Goal: Find specific page/section: Find specific page/section

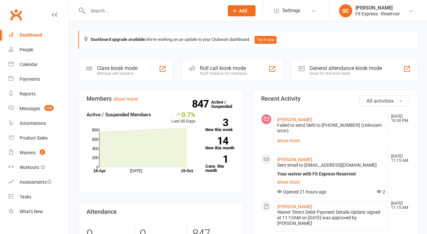
click at [162, 11] on input "text" at bounding box center [153, 10] width 134 height 9
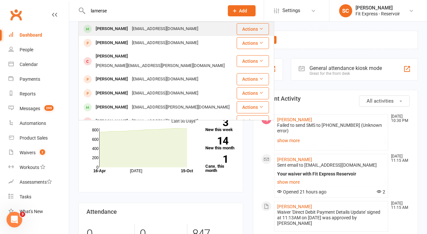
type input "lamerse"
click at [163, 33] on div "[EMAIL_ADDRESS][DOMAIN_NAME]" at bounding box center [165, 28] width 70 height 9
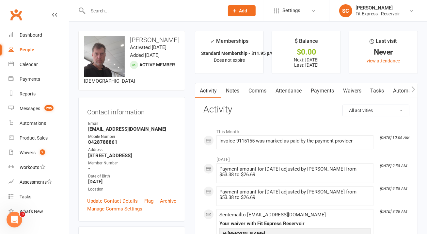
click at [126, 11] on input "text" at bounding box center [153, 10] width 134 height 9
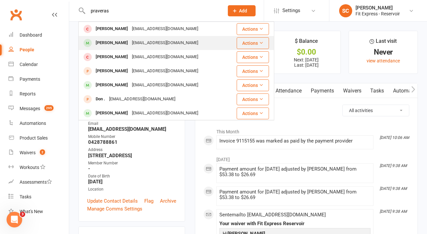
type input "praveras"
click at [130, 45] on div "[EMAIL_ADDRESS][DOMAIN_NAME]" at bounding box center [165, 42] width 70 height 9
